Goal: Information Seeking & Learning: Learn about a topic

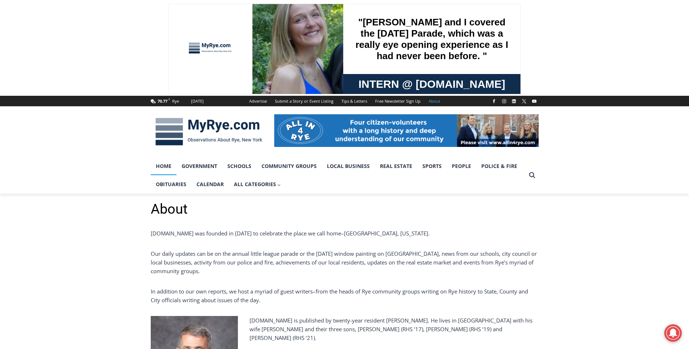
click at [165, 168] on link "Home" at bounding box center [164, 166] width 26 height 18
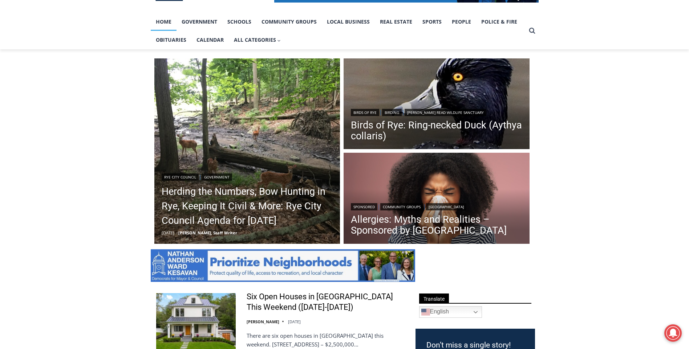
scroll to position [145, 0]
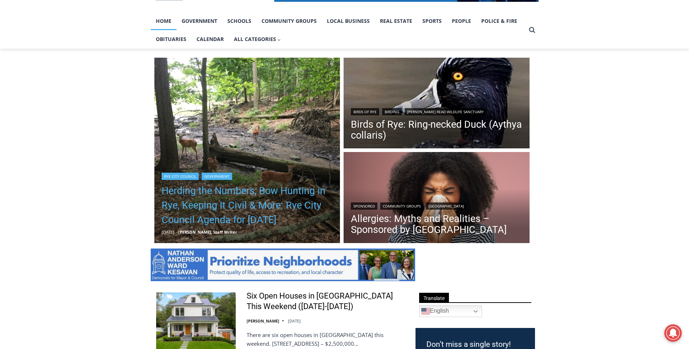
click at [243, 195] on link "Herding the Numbers, Bow Hunting in Rye, Keeping It Civil & More: Rye City Coun…" at bounding box center [247, 206] width 171 height 44
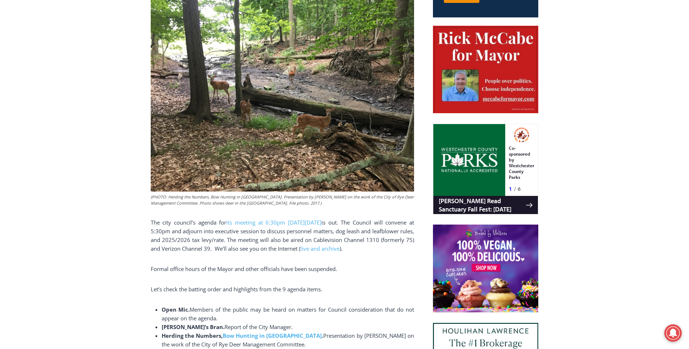
scroll to position [458, 0]
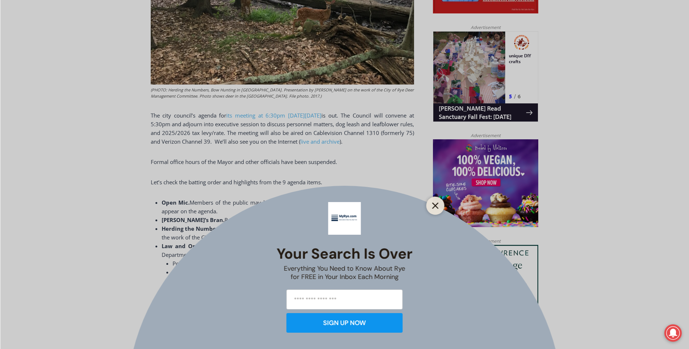
click at [434, 207] on line "Close" at bounding box center [434, 205] width 5 height 5
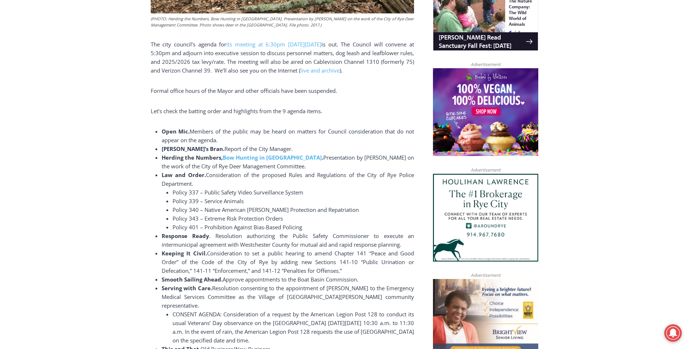
scroll to position [567, 0]
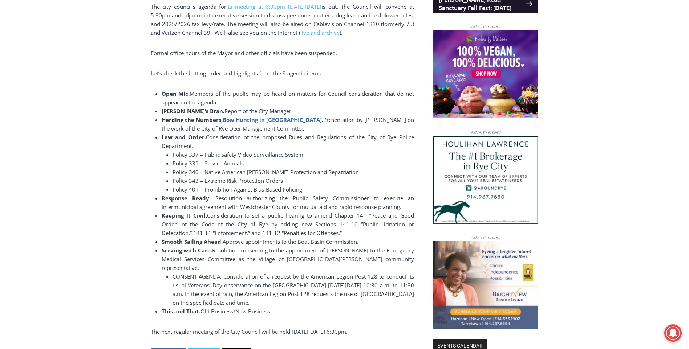
click at [240, 119] on b "Bow Hunting in [GEOGRAPHIC_DATA]" at bounding box center [272, 119] width 99 height 7
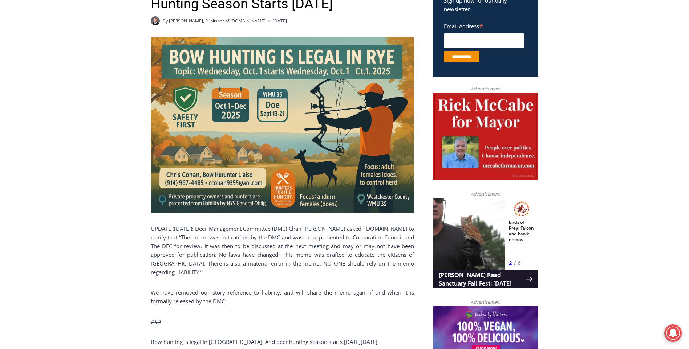
scroll to position [182, 0]
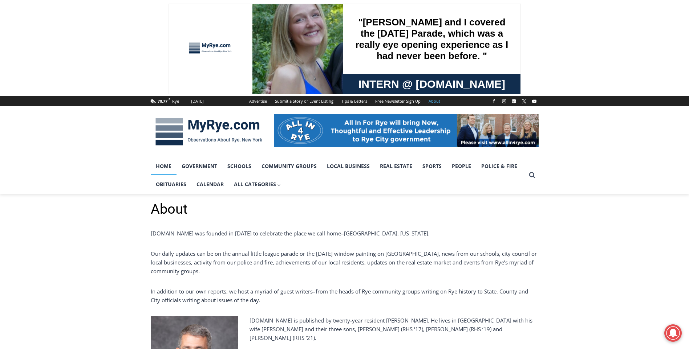
click at [168, 167] on link "Home" at bounding box center [164, 166] width 26 height 18
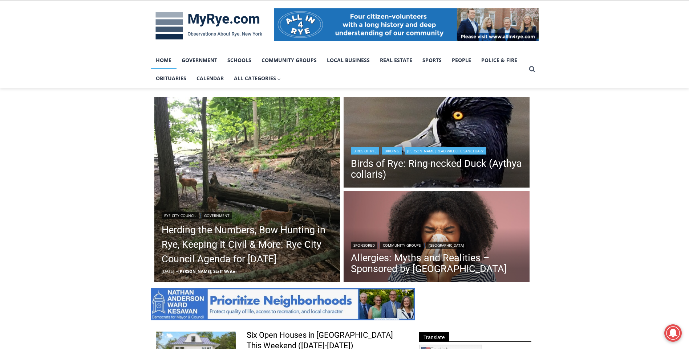
scroll to position [182, 0]
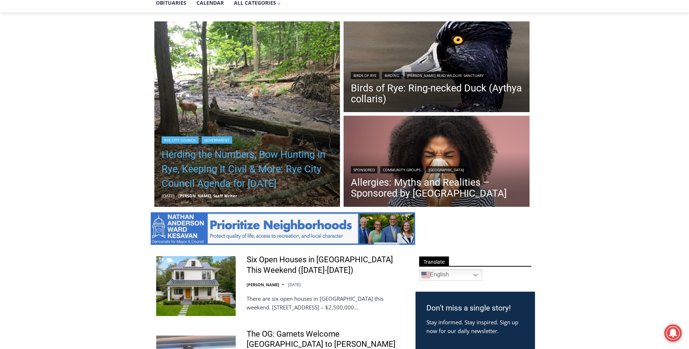
click at [215, 162] on link "Herding the Numbers, Bow Hunting in Rye, Keeping It Civil & More: Rye City Coun…" at bounding box center [247, 169] width 171 height 44
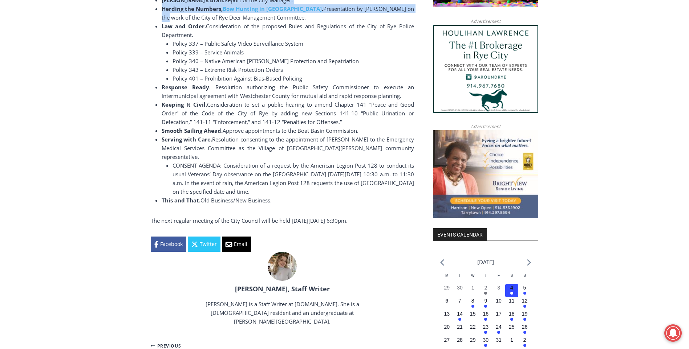
scroll to position [672, 0]
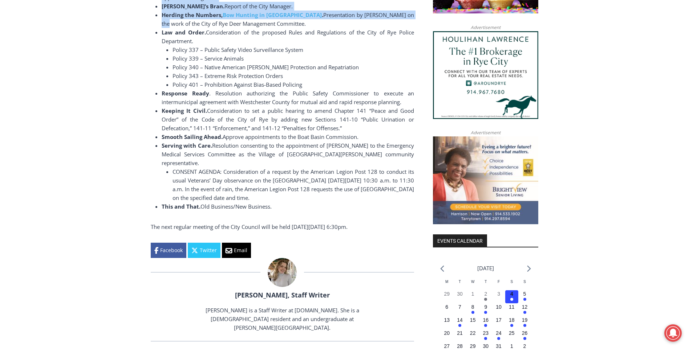
drag, startPoint x: 153, startPoint y: 131, endPoint x: 415, endPoint y: 223, distance: 277.2
click at [415, 223] on div "Home > Government > Rye City Council > Herding the Numbers, Bow Hunting in [GEO…" at bounding box center [345, 182] width 388 height 1306
copy div "Loremip dol Sitamet, Con Adipisc el Sed, Doeiusm Te Incid & Utla: Etd Magn Aliq…"
